Goal: Task Accomplishment & Management: Manage account settings

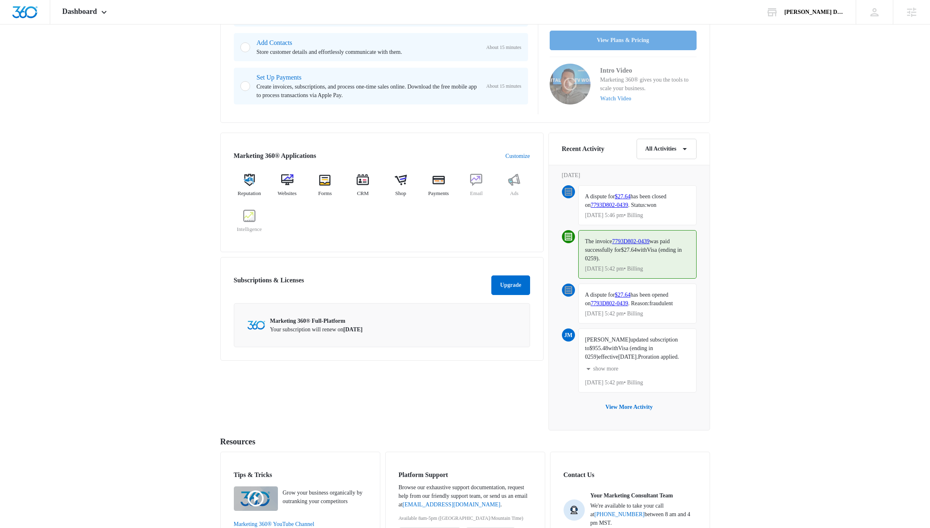
scroll to position [259, 0]
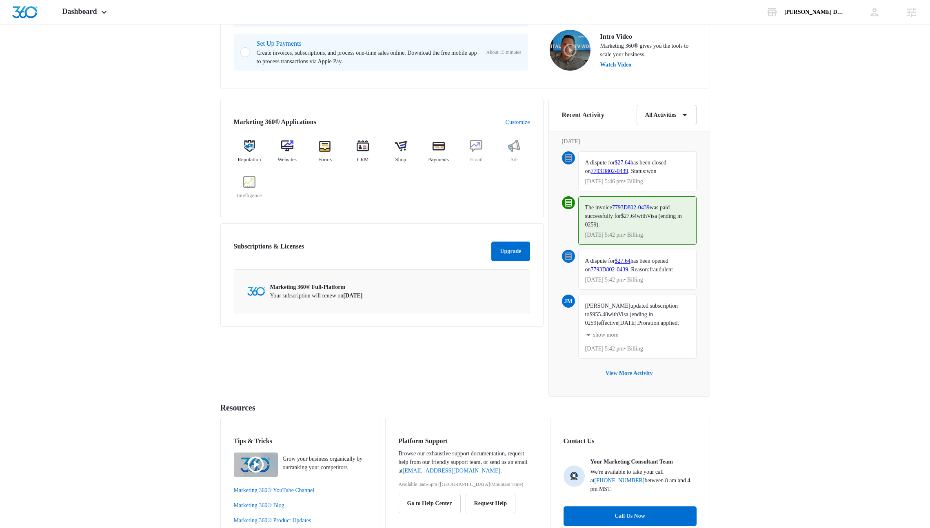
click at [625, 383] on button "View More Activity" at bounding box center [629, 373] width 64 height 20
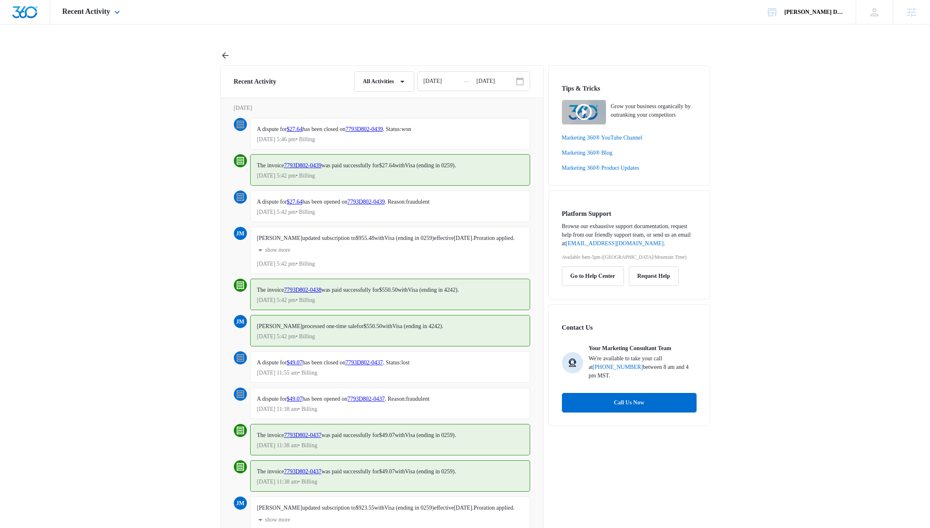
click at [42, 15] on div at bounding box center [25, 12] width 50 height 24
click at [29, 18] on div at bounding box center [25, 12] width 50 height 24
click at [23, 13] on img "Dashboard" at bounding box center [25, 12] width 26 height 12
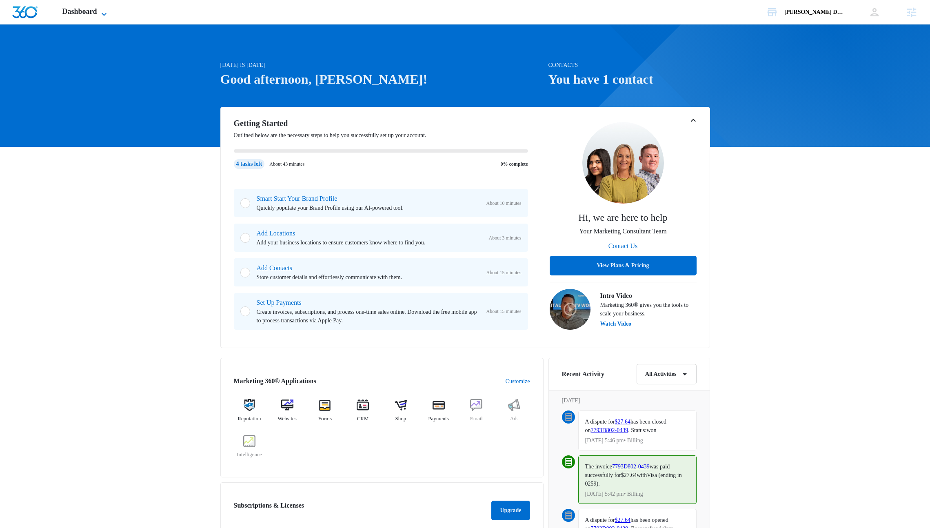
click at [94, 7] on span "Dashboard" at bounding box center [79, 11] width 35 height 9
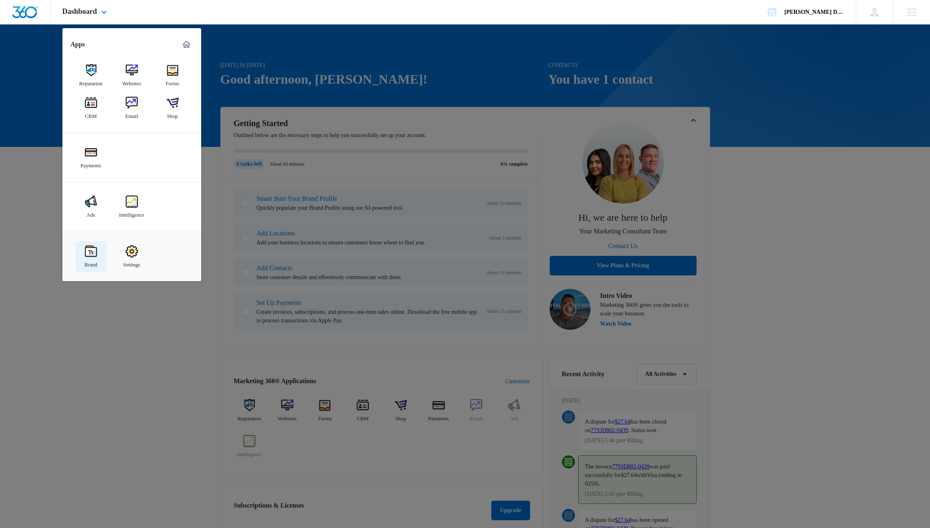
click at [90, 259] on div "Brand" at bounding box center [90, 262] width 13 height 11
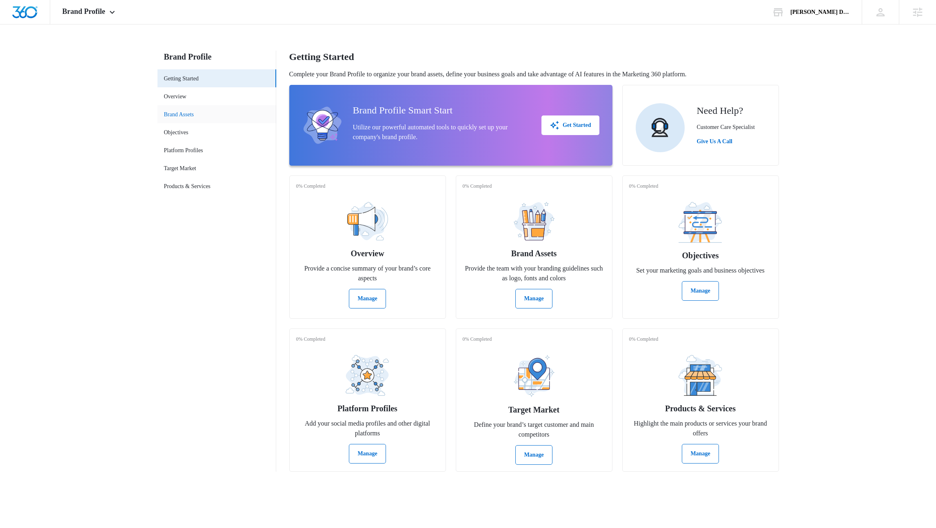
click at [185, 116] on link "Brand Assets" at bounding box center [179, 114] width 30 height 9
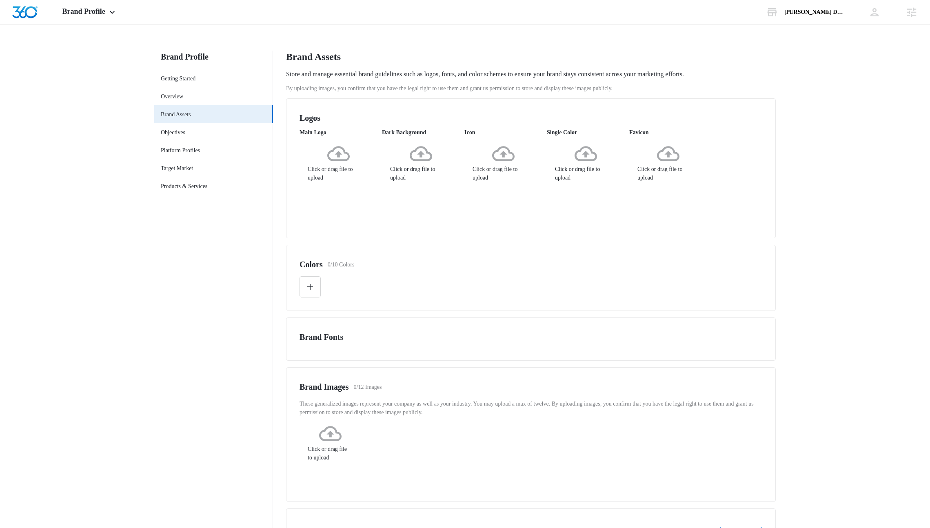
click at [341, 165] on icon at bounding box center [338, 153] width 22 height 22
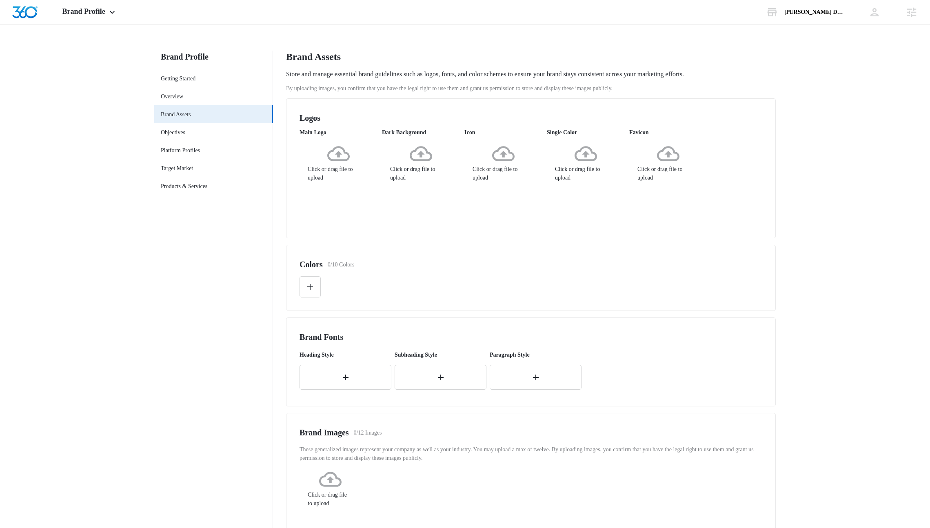
click at [499, 242] on div "By uploading images, you confirm that you have the legal right to use them and …" at bounding box center [530, 347] width 489 height 526
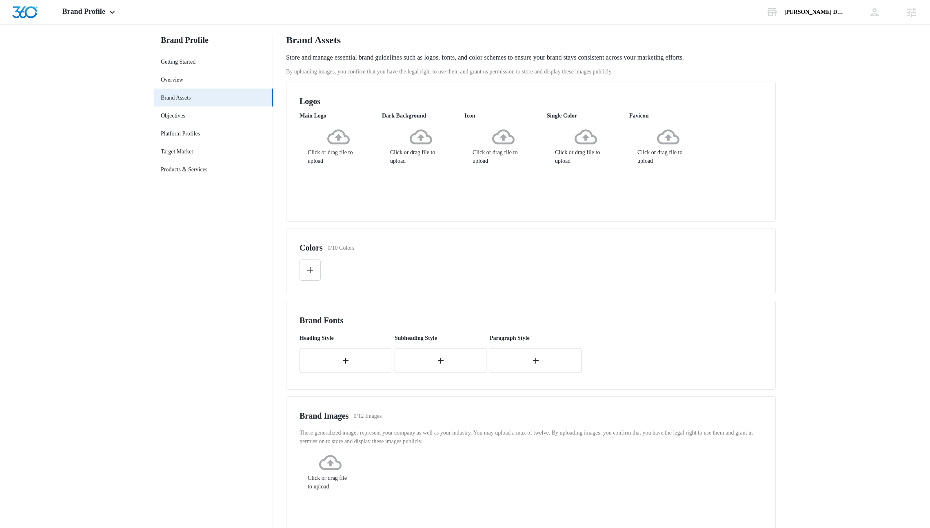
scroll to position [50, 0]
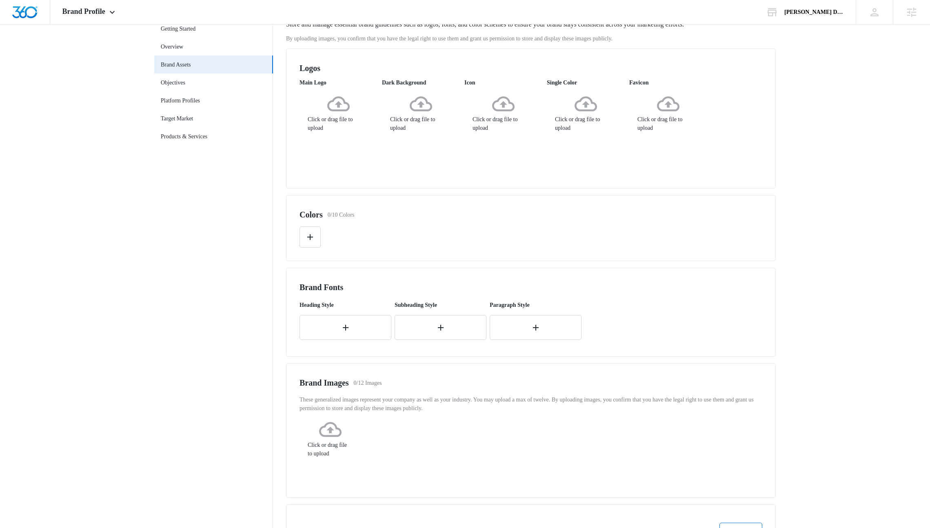
click at [366, 132] on div "Click or drag file to upload" at bounding box center [337, 113] width 77 height 40
click at [337, 111] on icon at bounding box center [338, 103] width 22 height 15
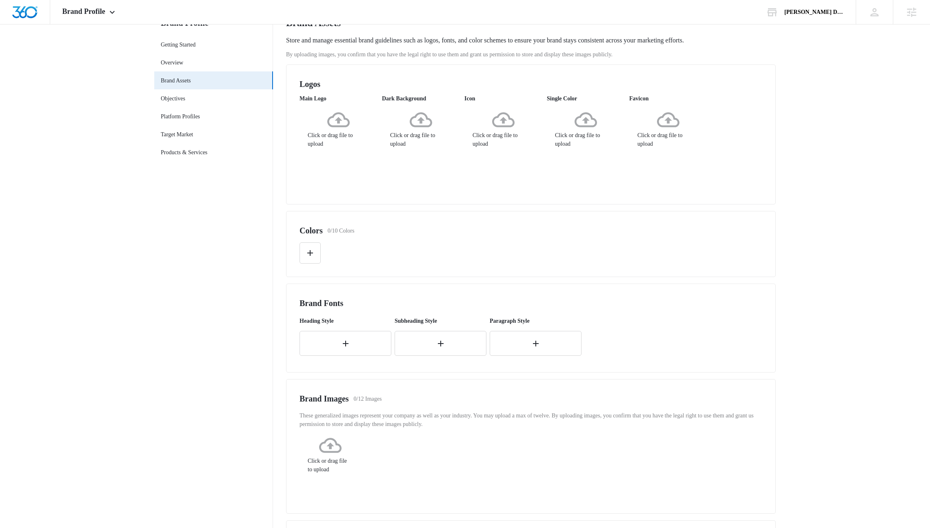
scroll to position [0, 0]
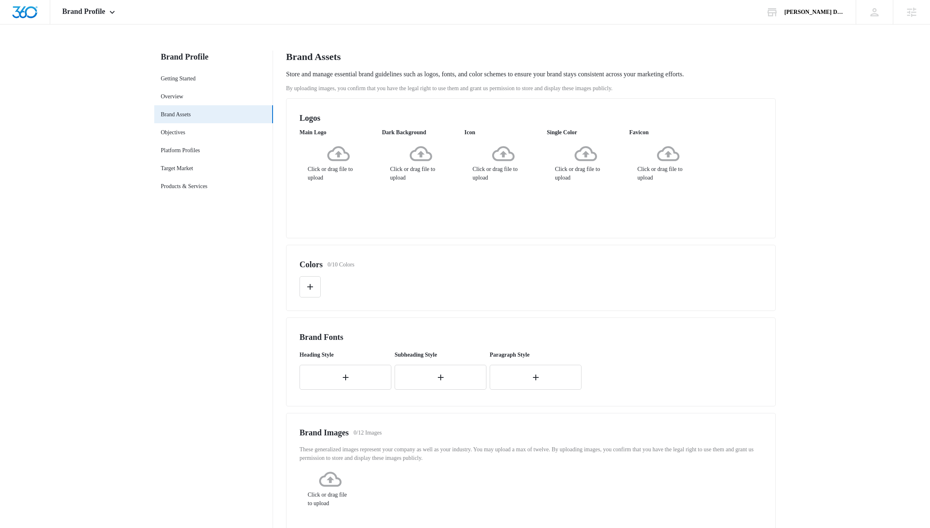
click at [329, 165] on icon at bounding box center [338, 153] width 22 height 22
